Goal: Find specific page/section: Find specific page/section

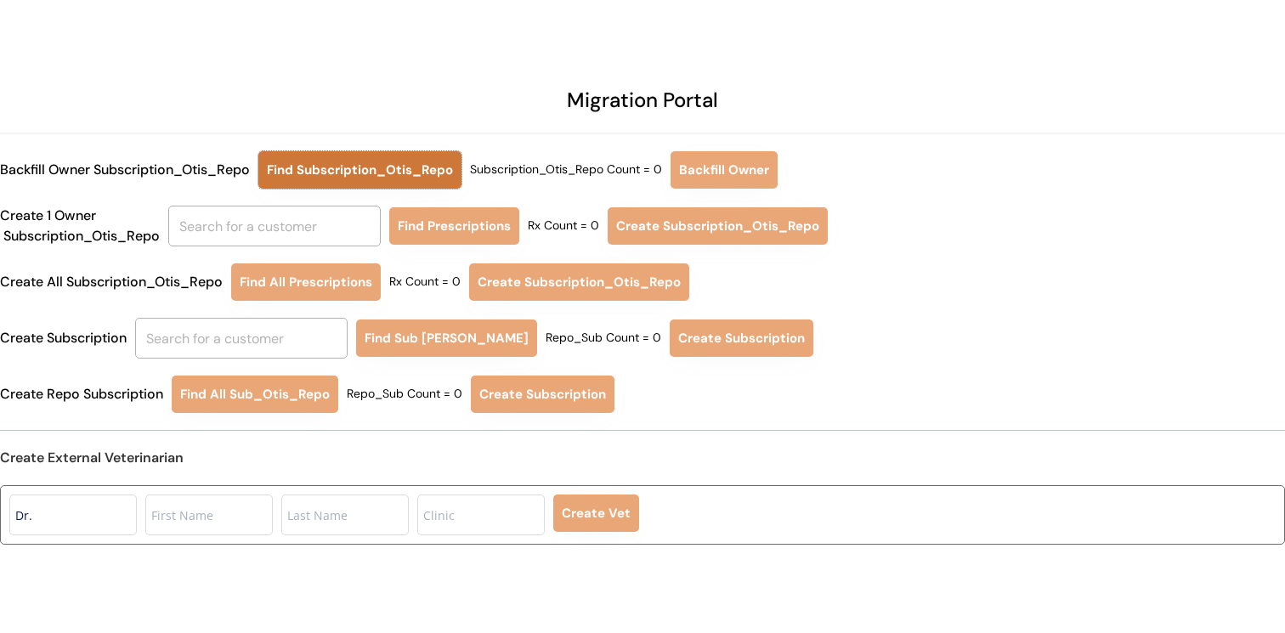
click at [394, 165] on button "Find Subscription_Otis_Repo" at bounding box center [359, 169] width 203 height 37
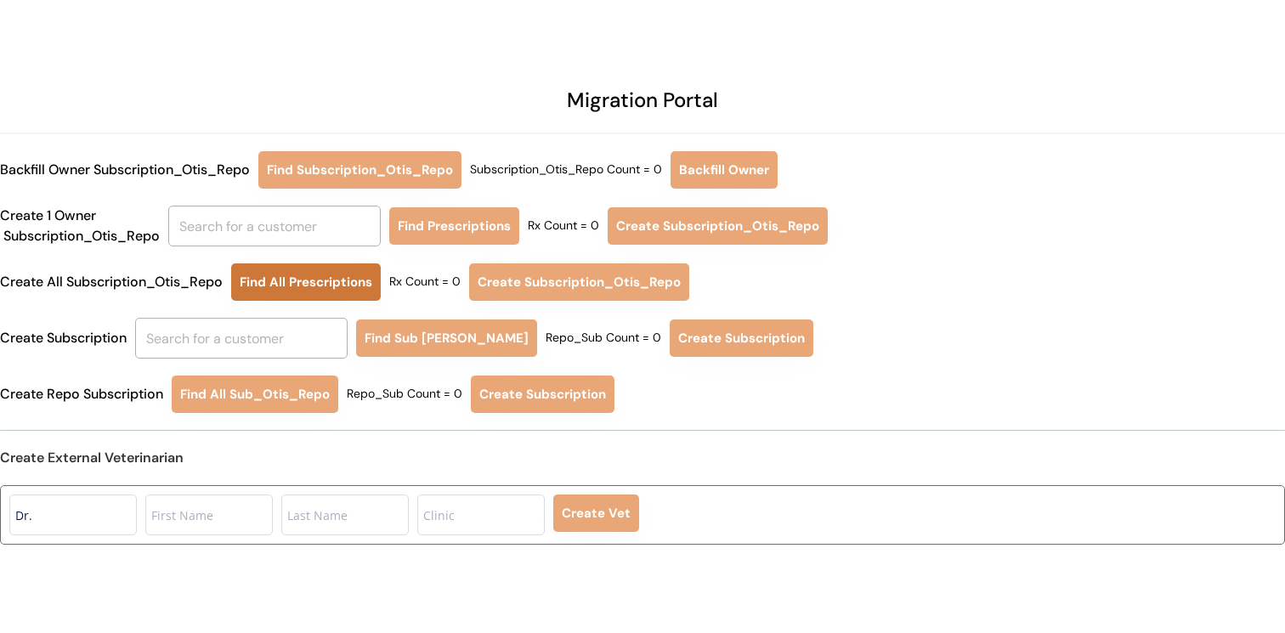
click at [284, 289] on button "Find All Prescriptions" at bounding box center [306, 281] width 150 height 37
click at [297, 287] on button "Find All Prescriptions" at bounding box center [306, 281] width 150 height 37
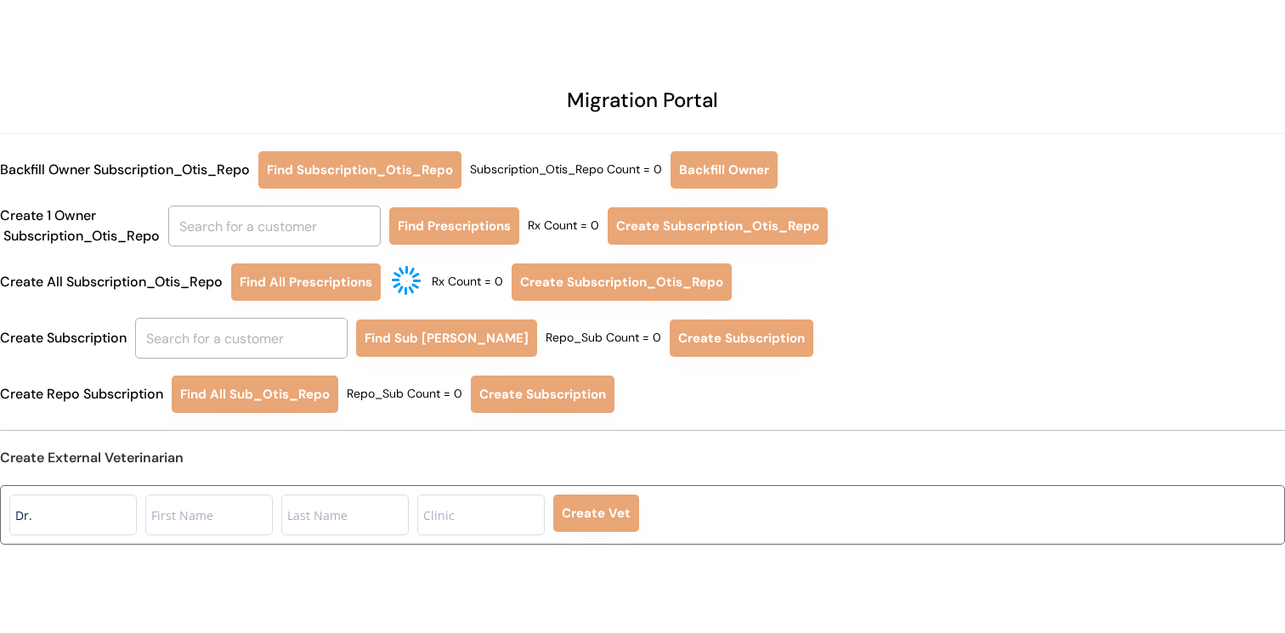
click at [811, 99] on div "Migration Portal Backfill Owner Subscription_Otis_Repo Find Subscription_Otis_R…" at bounding box center [642, 326] width 1285 height 652
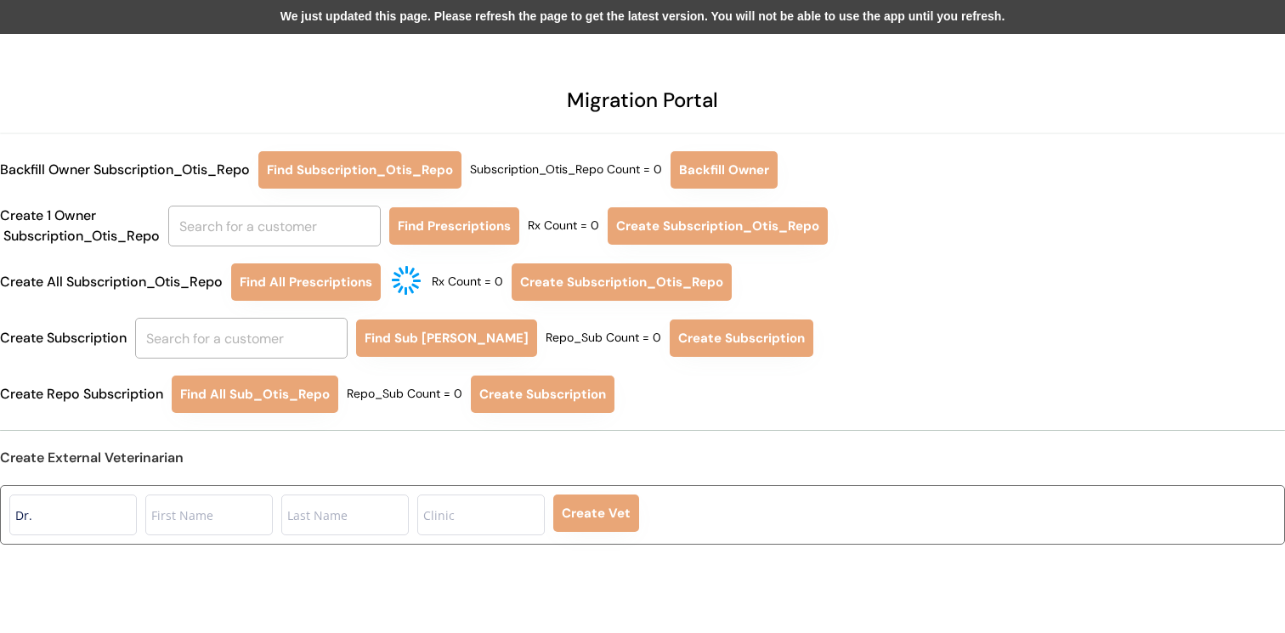
click at [497, 12] on div "We just updated this page. Please refresh the page to get the latest version. Y…" at bounding box center [642, 17] width 1285 height 34
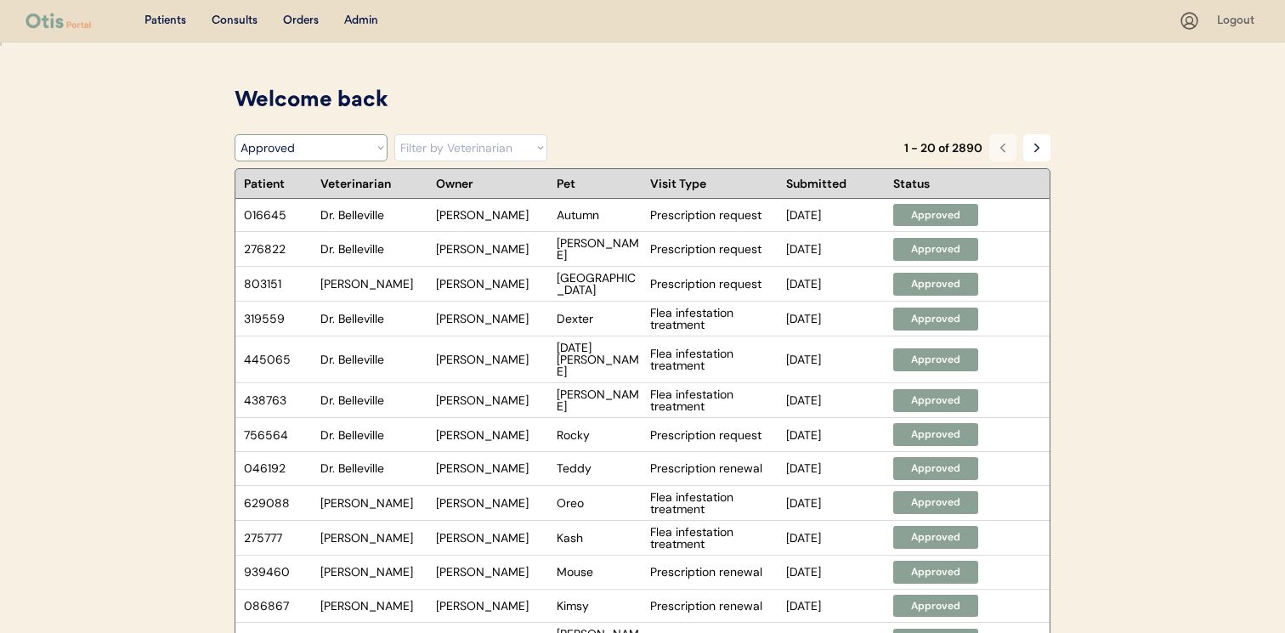
click at [338, 144] on select "Filter by Status Pending Photos Under Review Pending Video Call Video Call Sche…" at bounding box center [310, 147] width 153 height 27
select select ""under_review""
click at [234, 134] on select "Filter by Status Pending Photos Under Review Pending Video Call Video Call Sche…" at bounding box center [310, 147] width 153 height 27
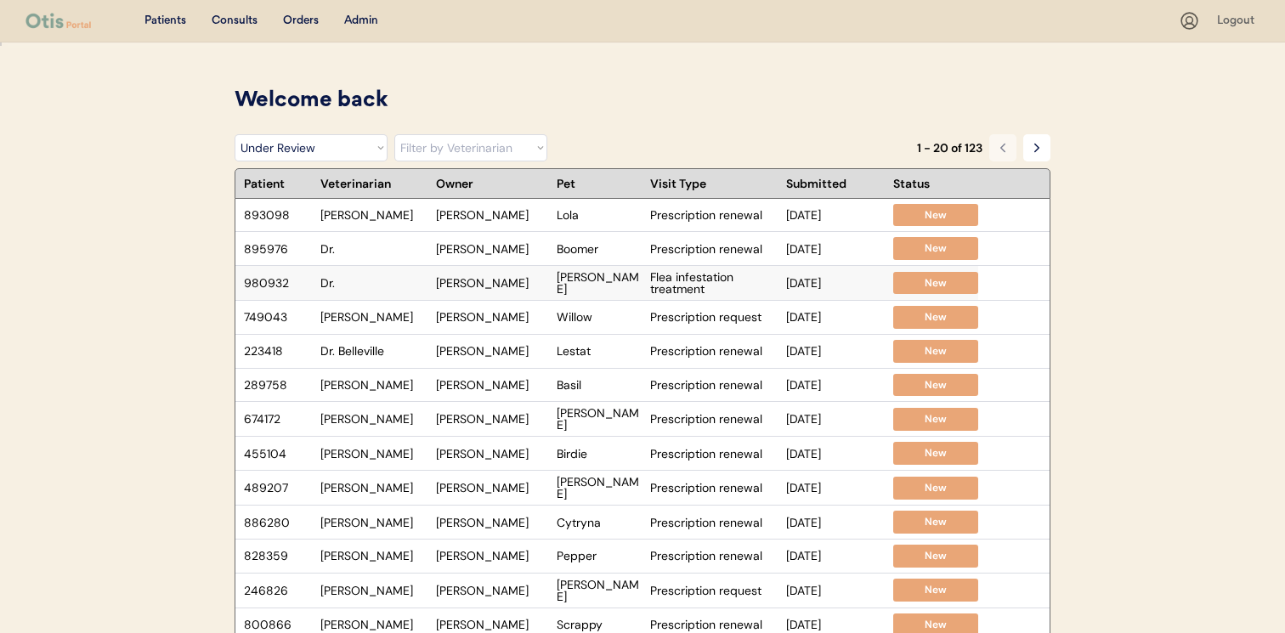
click at [517, 292] on div "980932 Dr. Margo Holley Sebastian Flea infestation treatment Sep 4, 2025 New" at bounding box center [606, 283] width 743 height 34
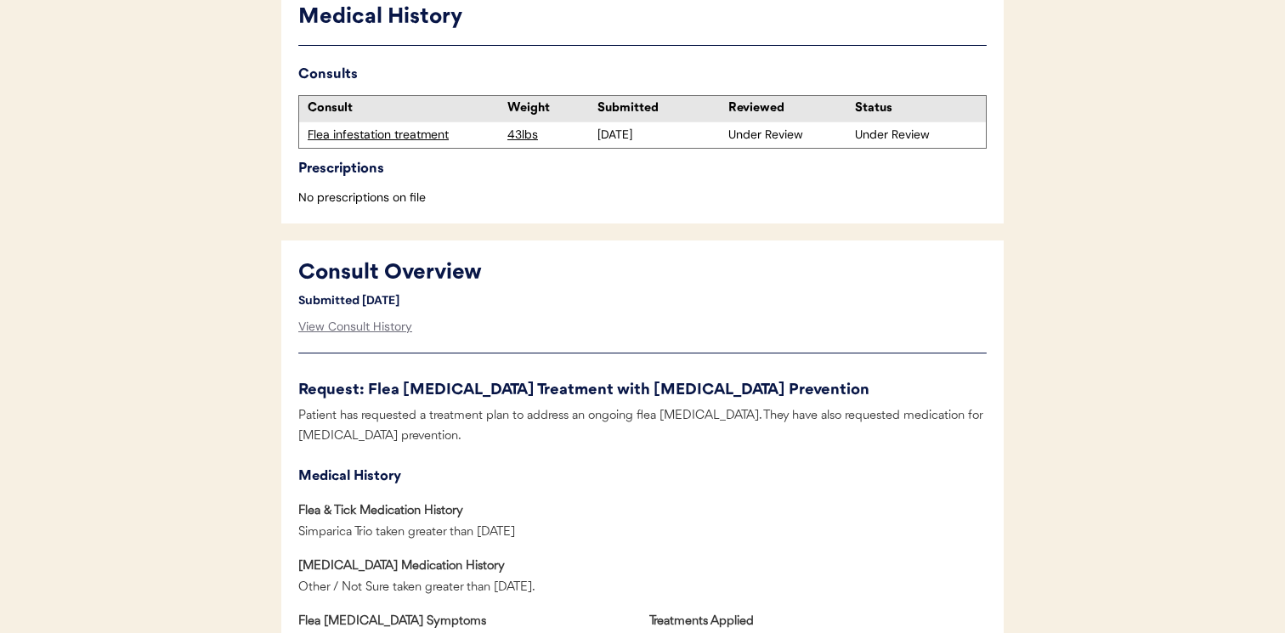
scroll to position [504, 0]
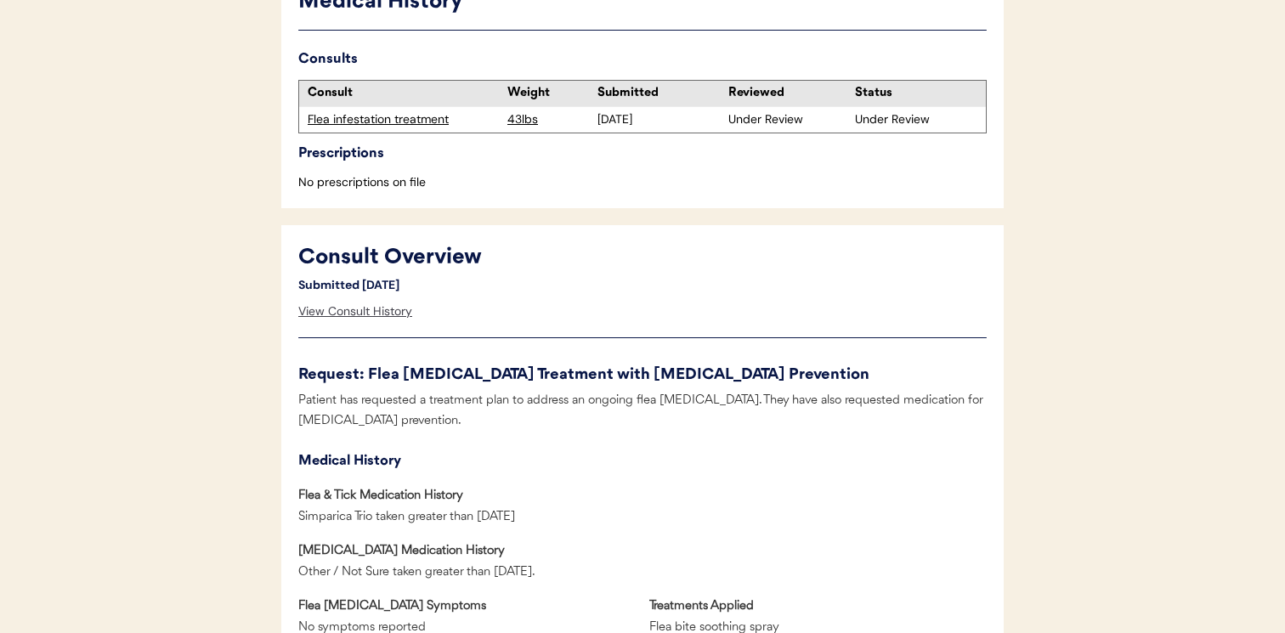
click at [404, 308] on div "View Consult History" at bounding box center [355, 312] width 114 height 34
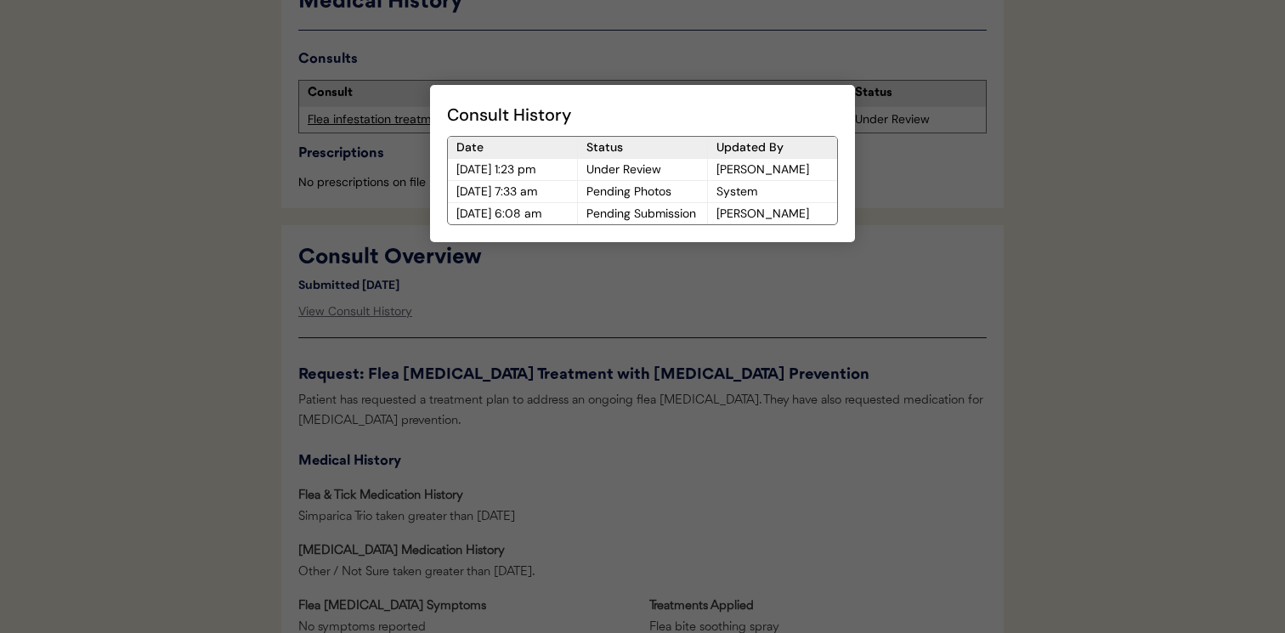
click at [489, 310] on div at bounding box center [642, 316] width 1285 height 633
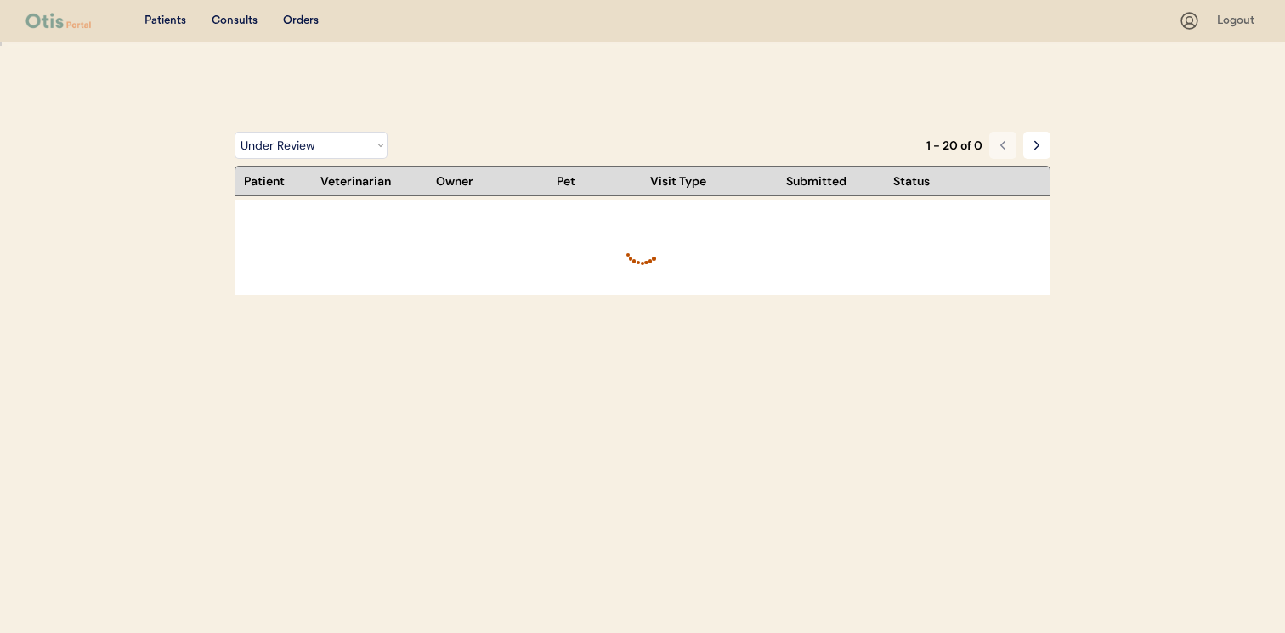
select select ""under_review""
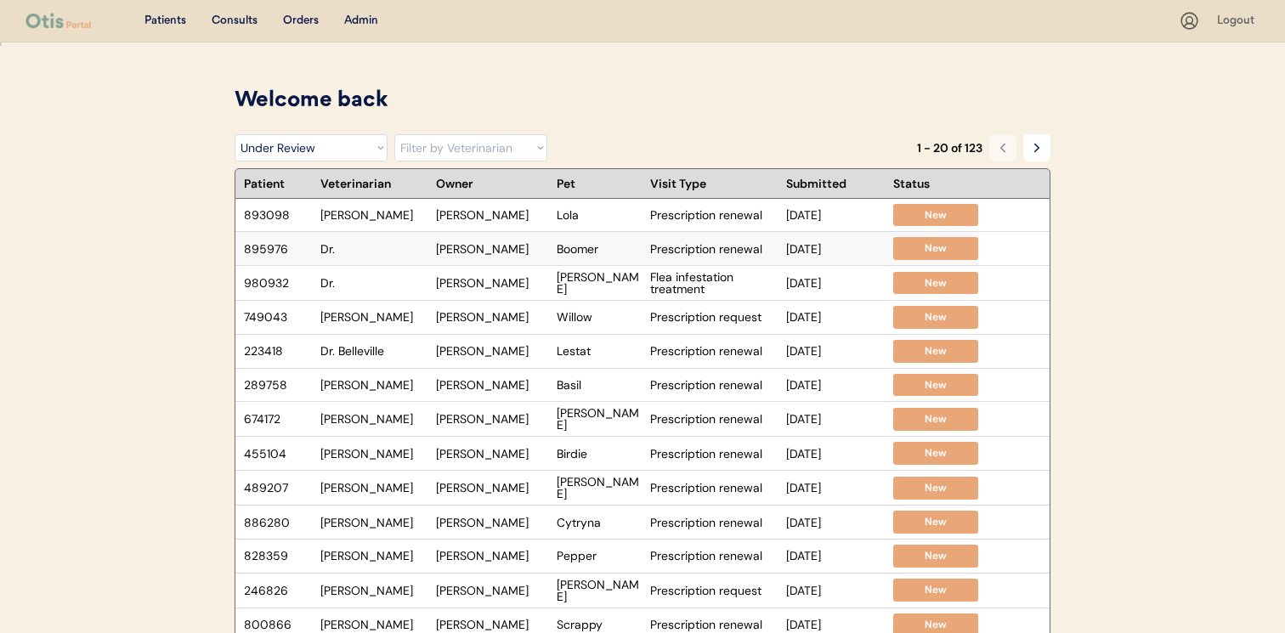
click at [385, 241] on div "895976 Dr. Aaron Wolfe Boomer Prescription renewal Sep 4, 2025 New" at bounding box center [606, 248] width 743 height 33
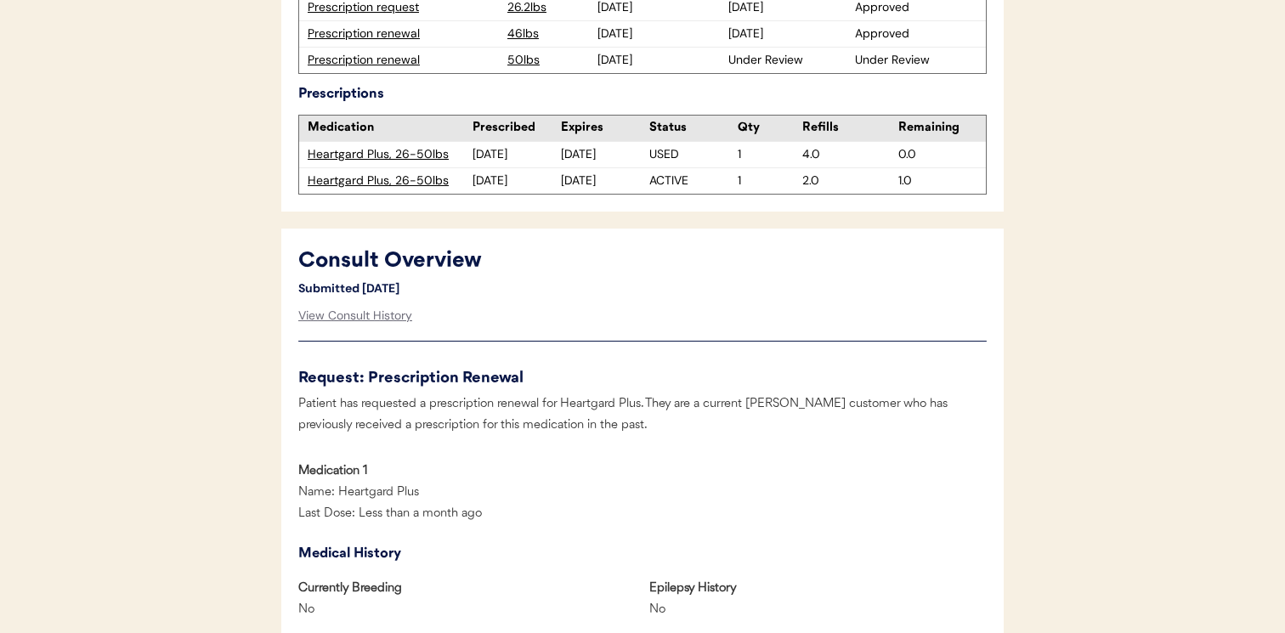
scroll to position [693, 0]
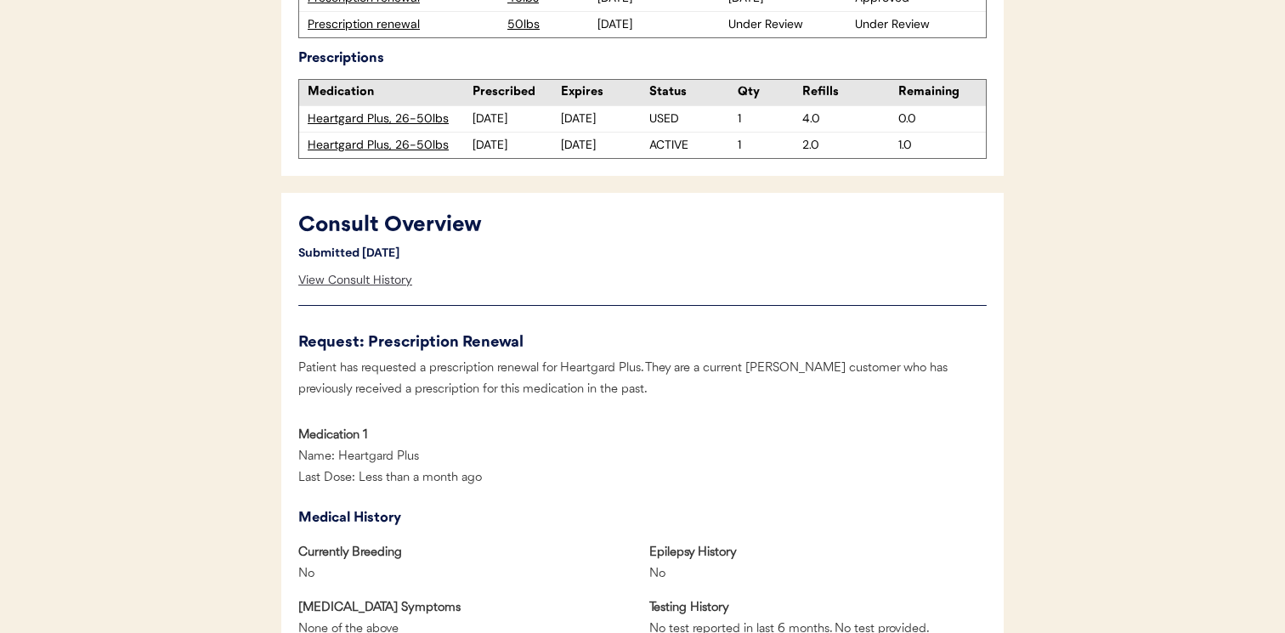
click at [379, 287] on div "View Consult History" at bounding box center [355, 280] width 114 height 34
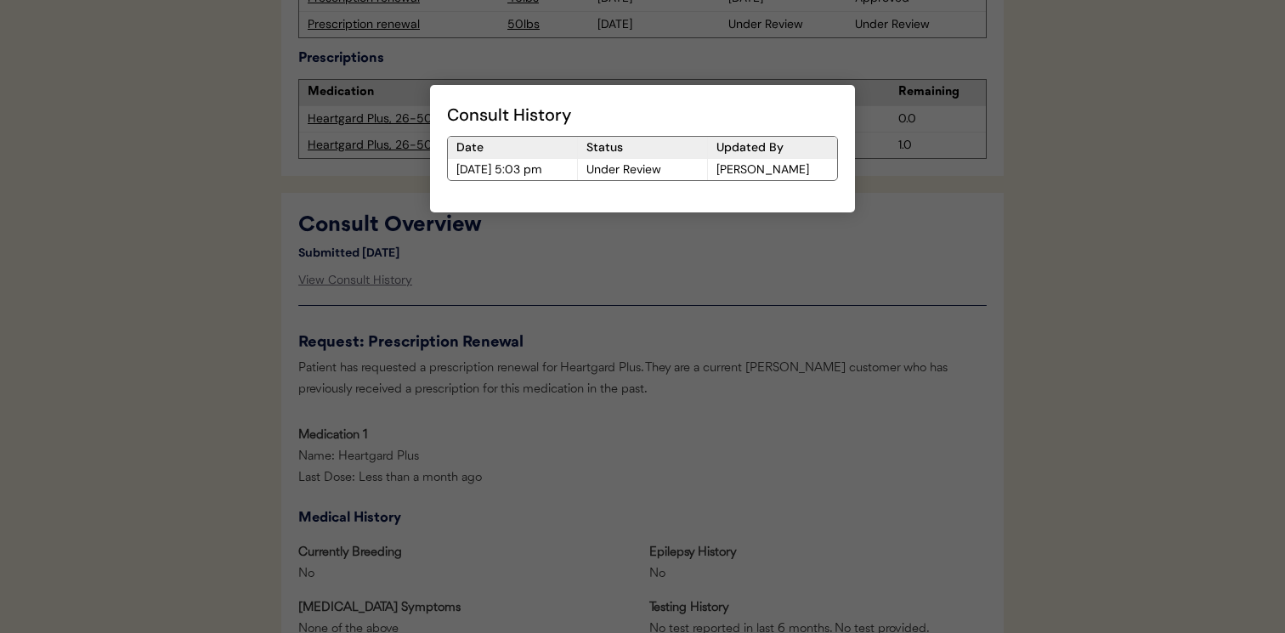
click at [371, 306] on div at bounding box center [642, 316] width 1285 height 633
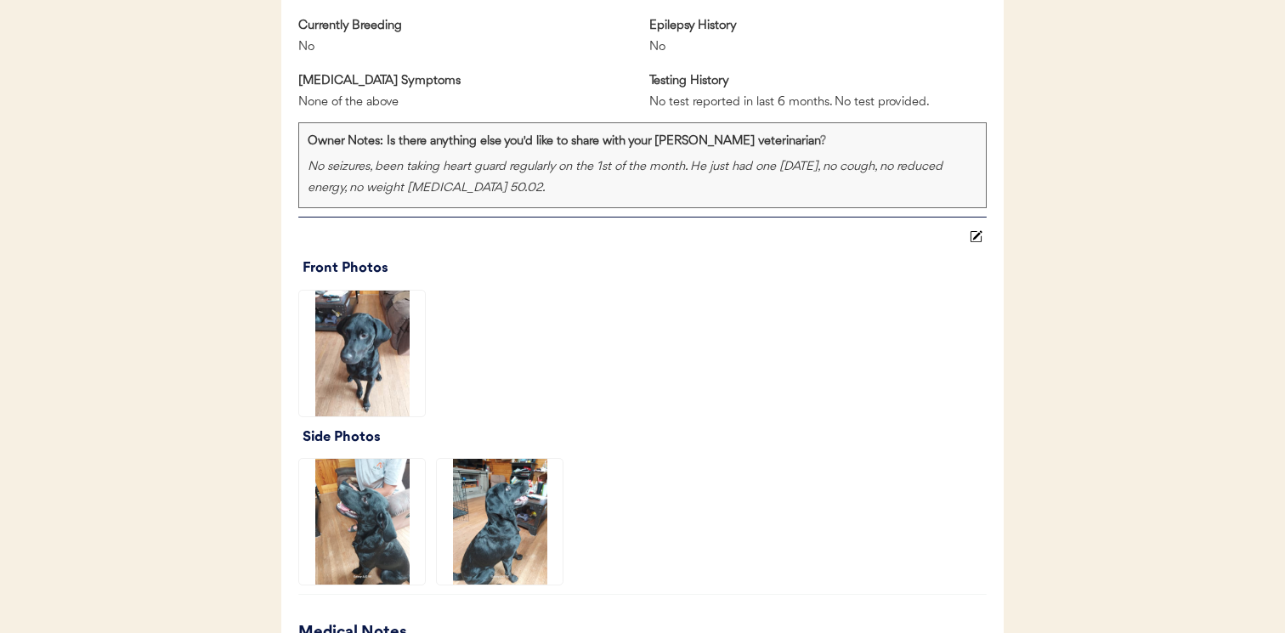
scroll to position [1272, 0]
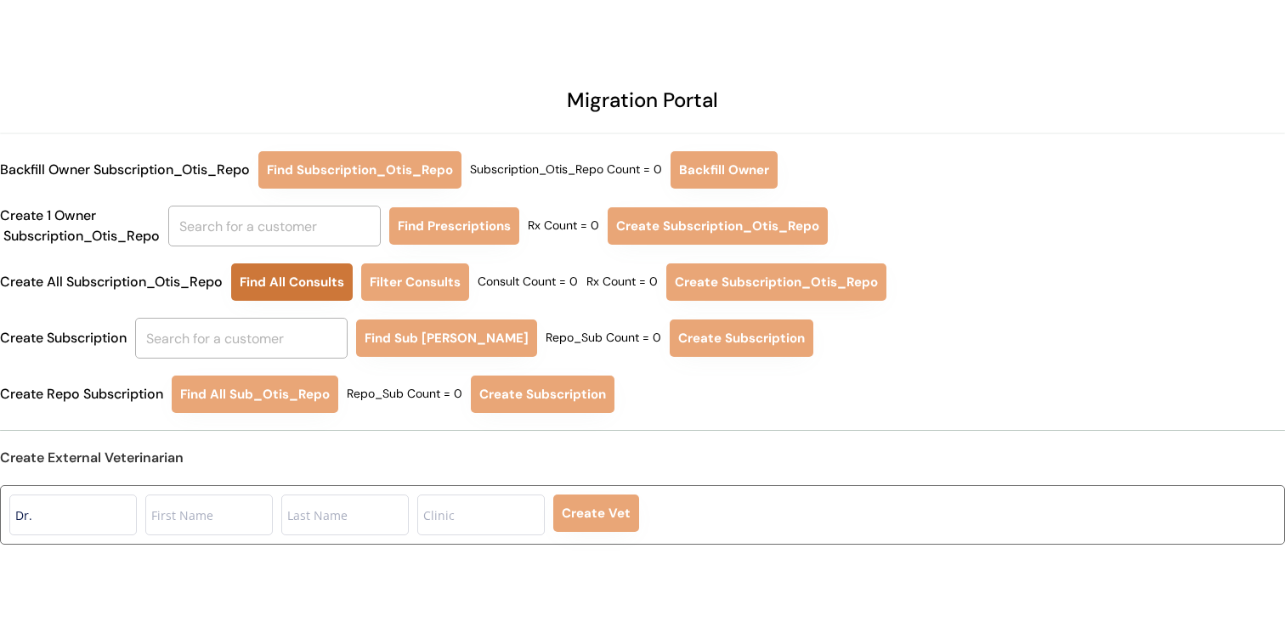
click at [294, 289] on button "Find All Consults" at bounding box center [291, 281] width 121 height 37
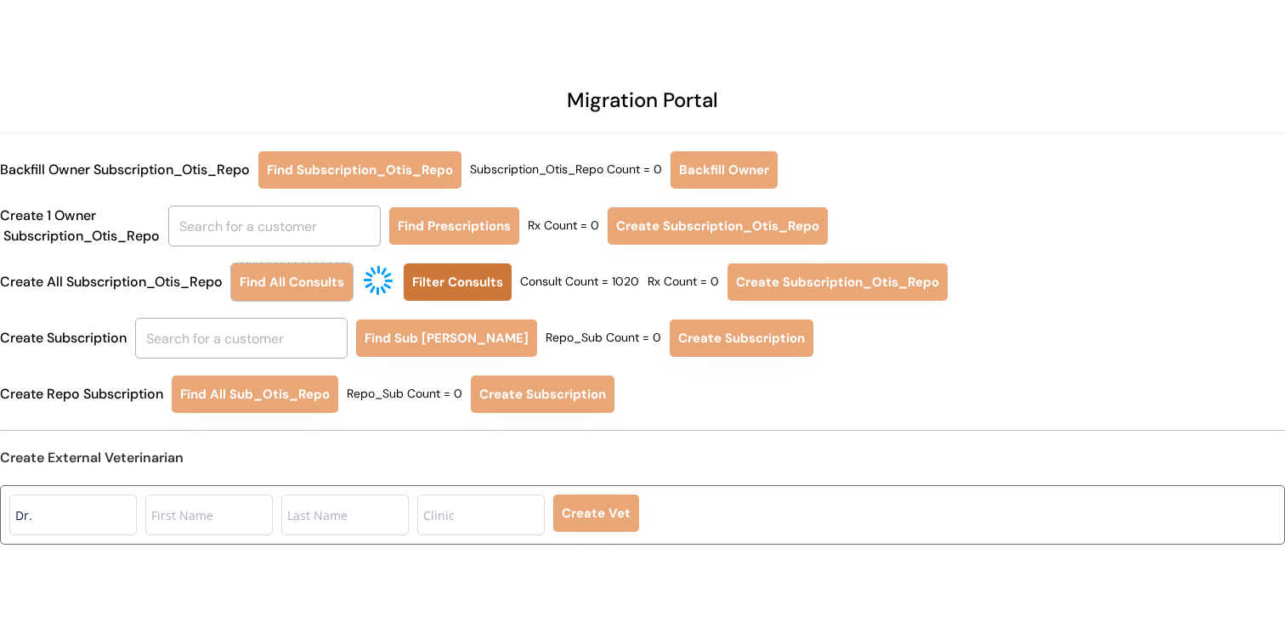
click at [490, 282] on button "Filter Consults" at bounding box center [458, 281] width 108 height 37
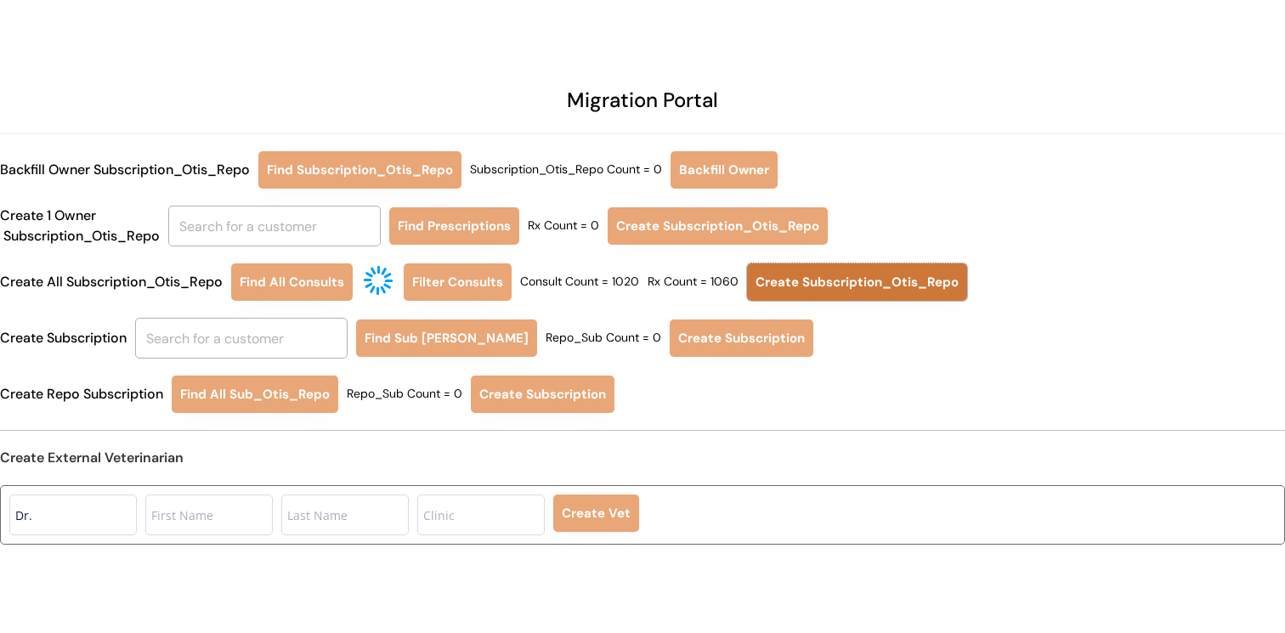
click at [846, 288] on button "Create Subscription_Otis_Repo" at bounding box center [857, 281] width 220 height 37
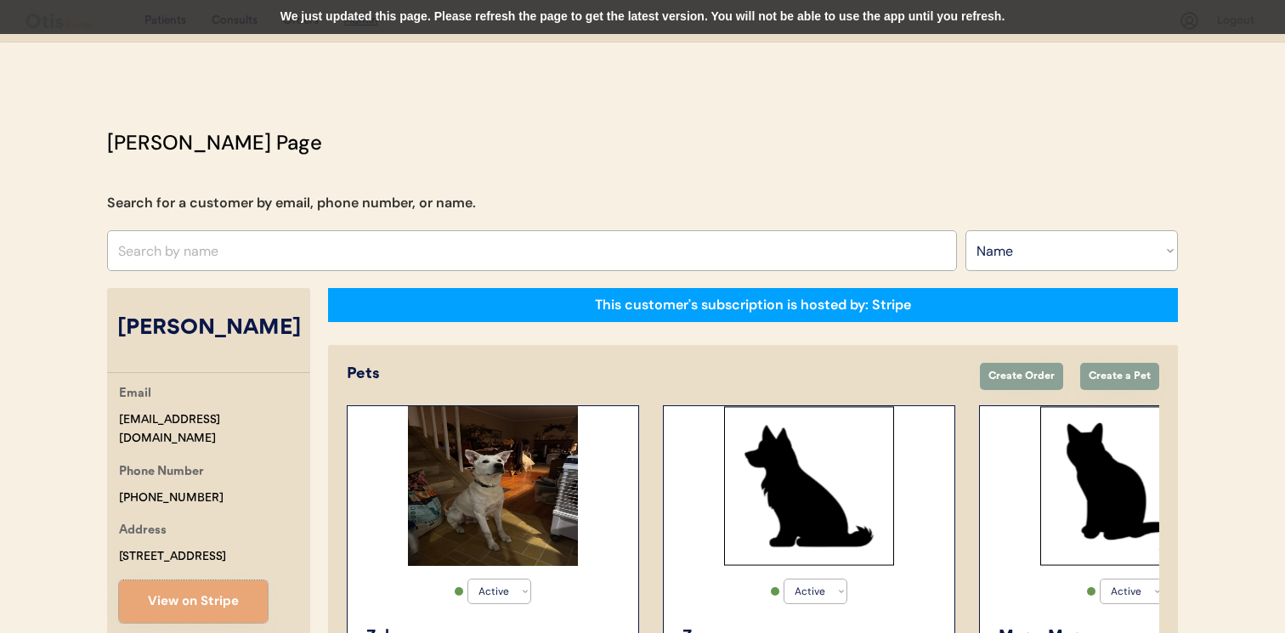
select select ""Name""
select select "true"
